Goal: Task Accomplishment & Management: Complete application form

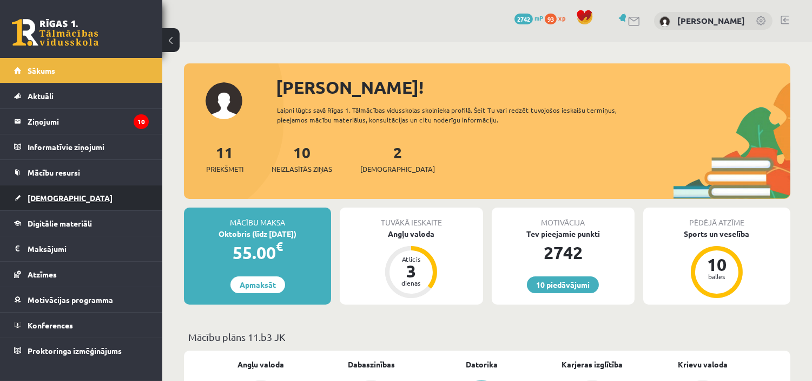
click at [56, 194] on span "[DEMOGRAPHIC_DATA]" at bounding box center [70, 198] width 85 height 10
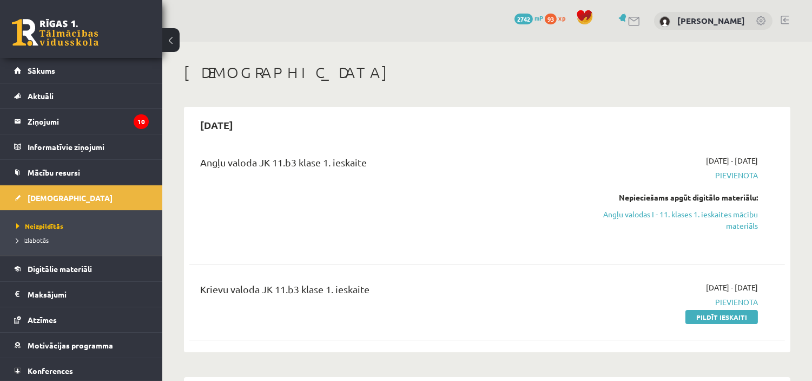
click at [709, 306] on span "Pievienota" at bounding box center [670, 301] width 175 height 11
click at [732, 316] on link "Pildīt ieskaiti" at bounding box center [722, 317] width 73 height 14
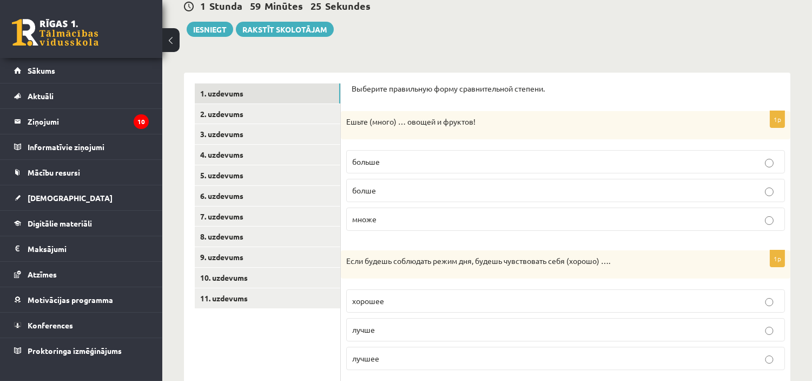
scroll to position [113, 0]
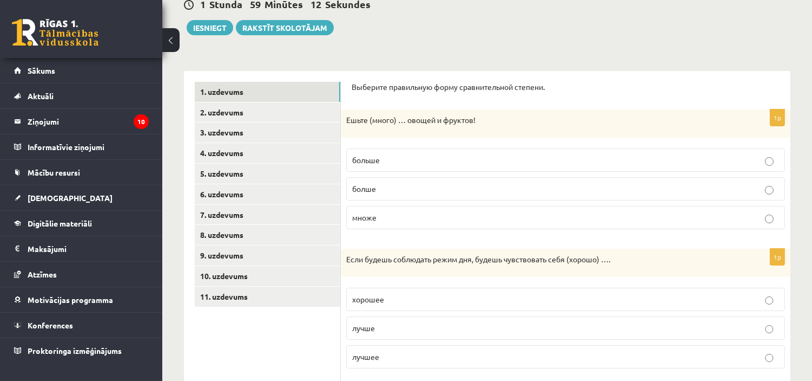
click at [550, 158] on p "больше" at bounding box center [565, 159] width 427 height 11
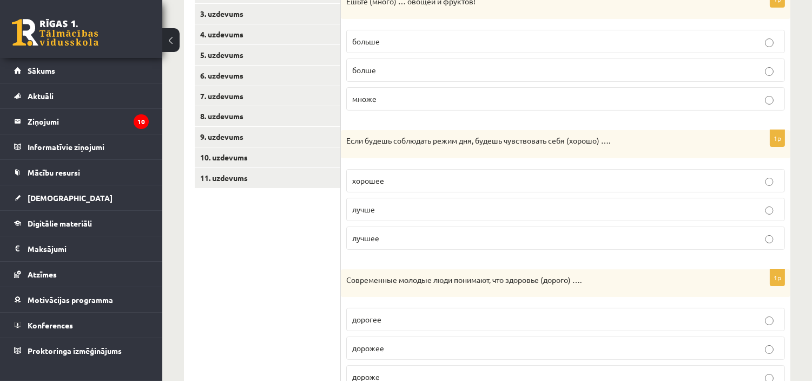
scroll to position [255, 0]
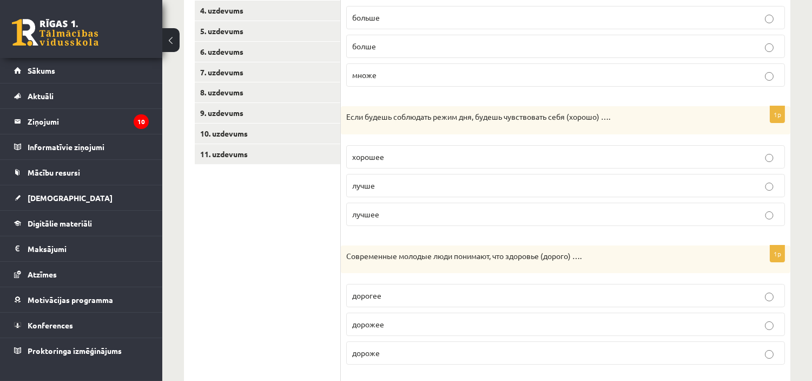
click at [563, 185] on p "лучше" at bounding box center [565, 185] width 427 height 11
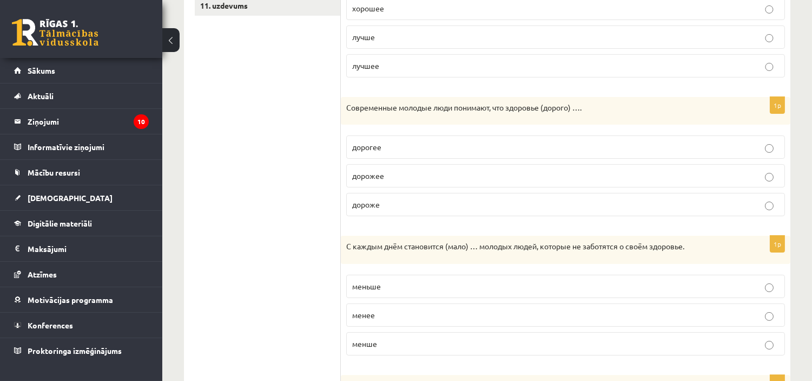
scroll to position [404, 0]
click at [488, 206] on p "дороже" at bounding box center [565, 203] width 427 height 11
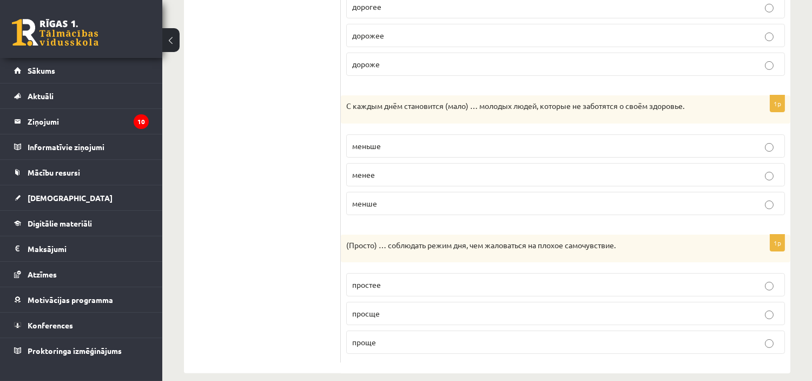
scroll to position [544, 0]
click at [414, 148] on p "меньше" at bounding box center [565, 145] width 427 height 11
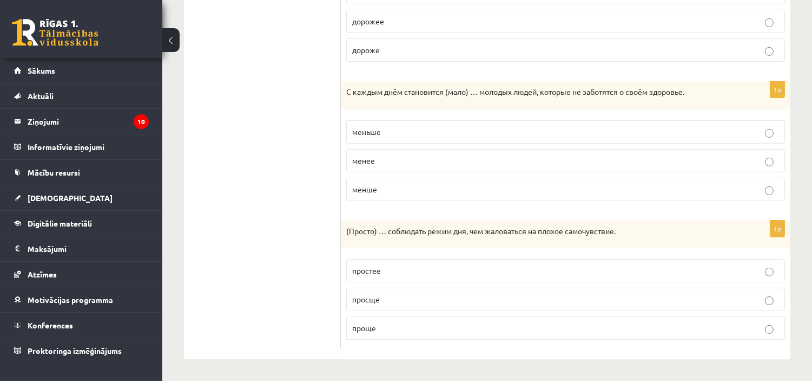
click at [506, 323] on p "проще" at bounding box center [565, 327] width 427 height 11
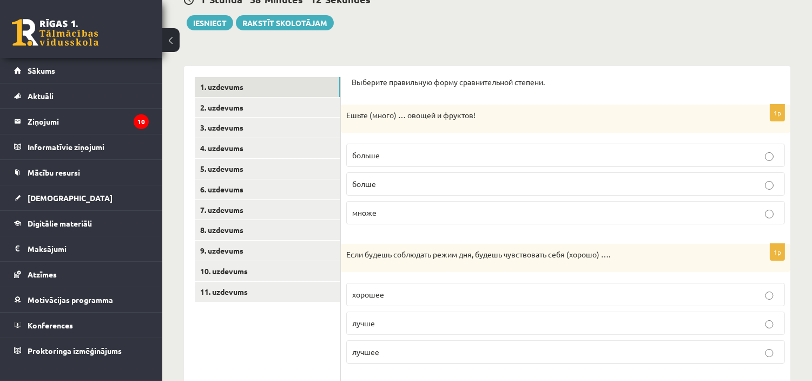
scroll to position [0, 0]
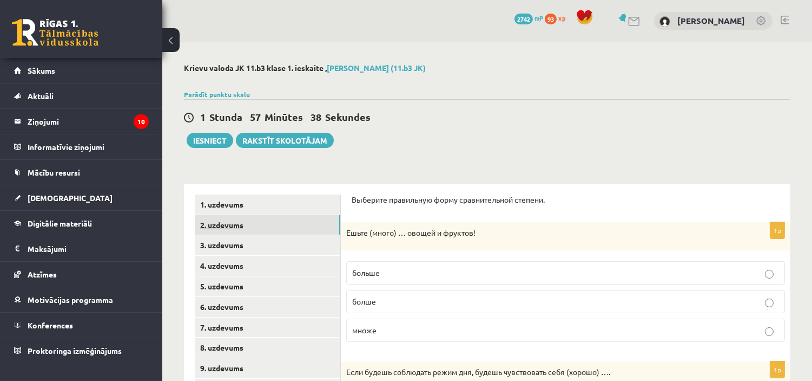
click at [294, 215] on link "2. uzdevums" at bounding box center [268, 225] width 146 height 20
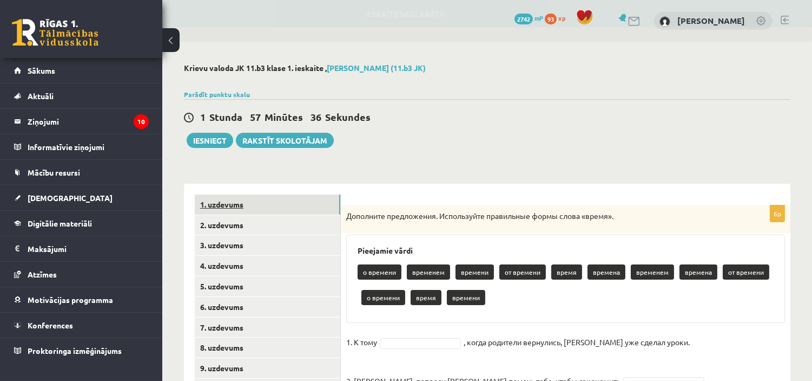
click at [239, 195] on link "1. uzdevums" at bounding box center [268, 204] width 146 height 20
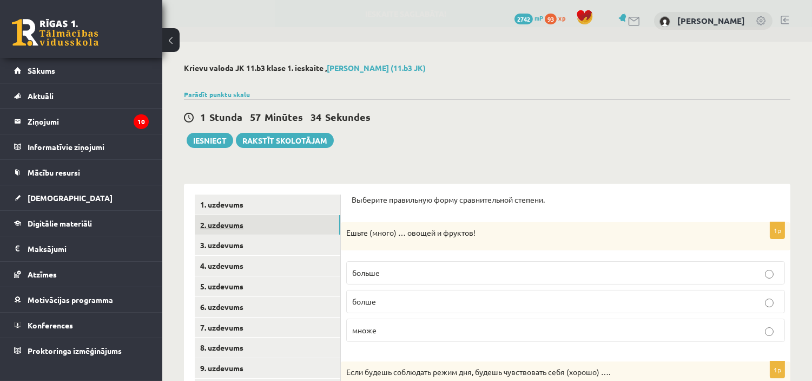
click at [237, 222] on link "2. uzdevums" at bounding box center [268, 225] width 146 height 20
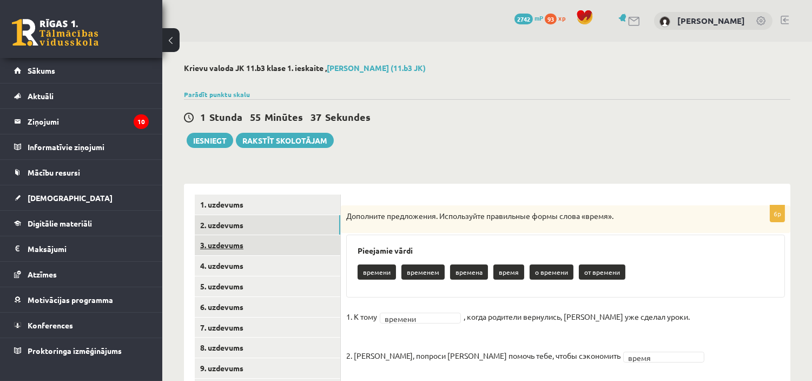
click at [280, 236] on link "3. uzdevums" at bounding box center [268, 245] width 146 height 20
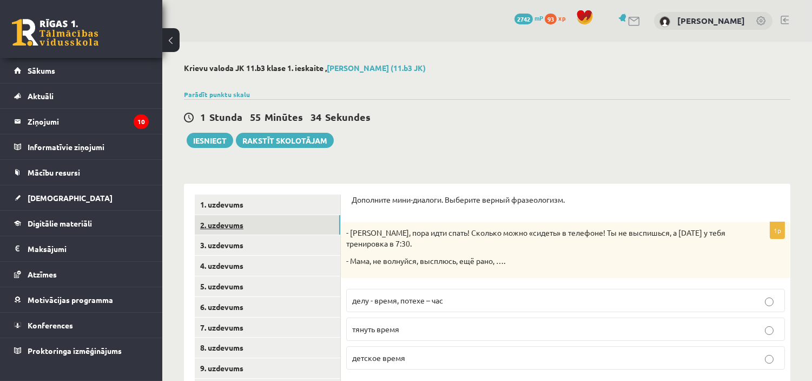
click at [240, 222] on link "2. uzdevums" at bounding box center [268, 225] width 146 height 20
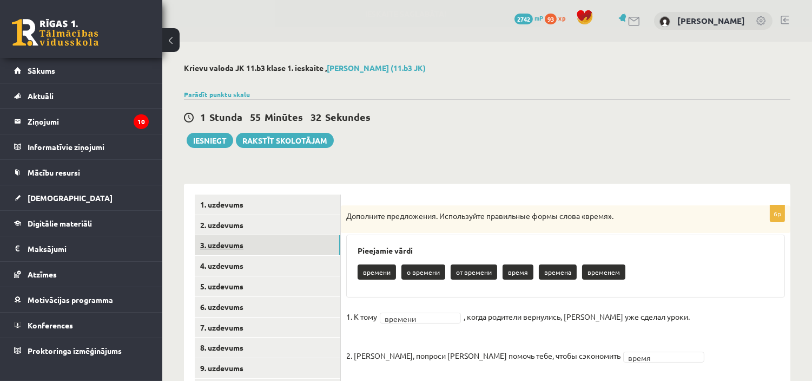
click at [253, 247] on link "3. uzdevums" at bounding box center [268, 245] width 146 height 20
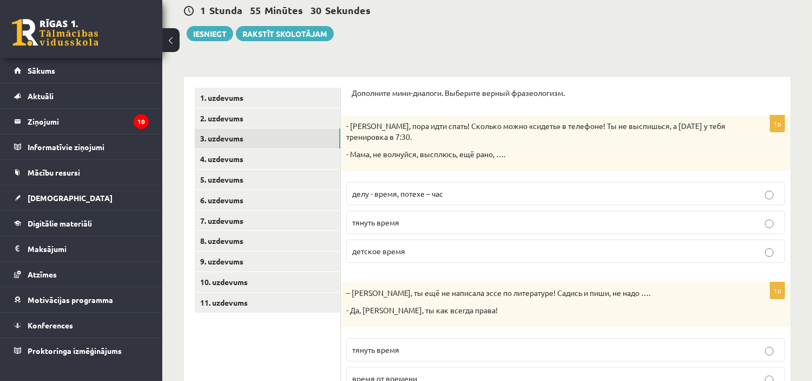
scroll to position [108, 0]
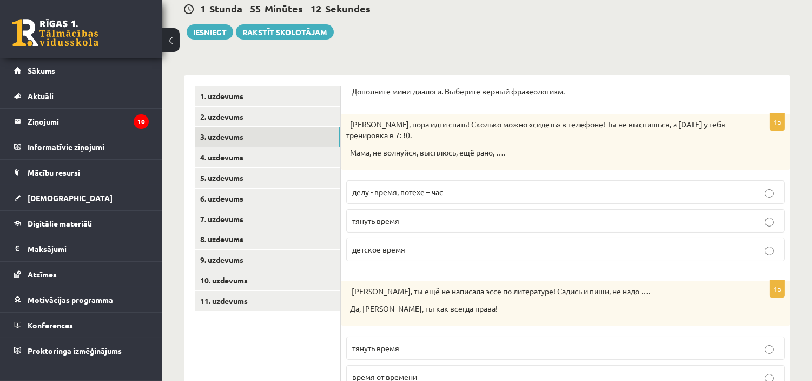
click at [452, 252] on p "детское время" at bounding box center [565, 249] width 427 height 11
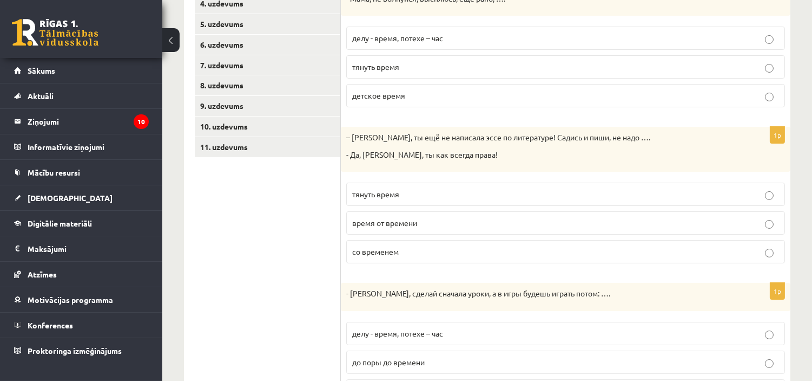
scroll to position [263, 0]
click at [442, 183] on label "тянуть время" at bounding box center [565, 192] width 439 height 23
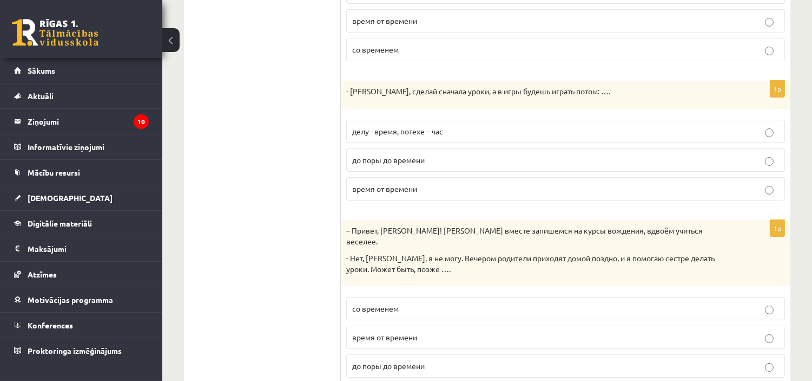
scroll to position [466, 0]
click at [491, 125] on p "делу - время, потехе – час" at bounding box center [565, 129] width 427 height 11
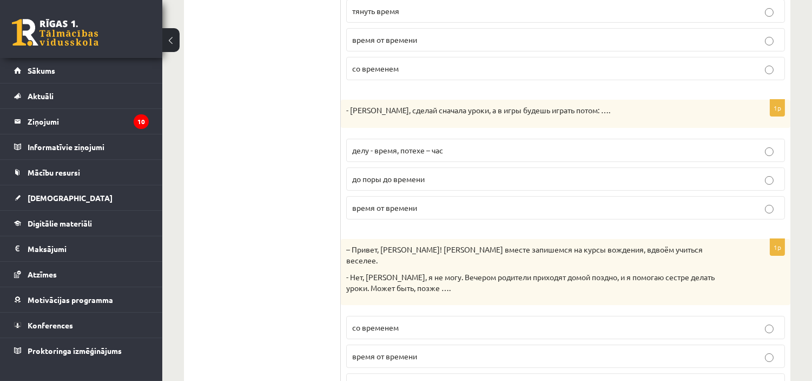
scroll to position [493, 0]
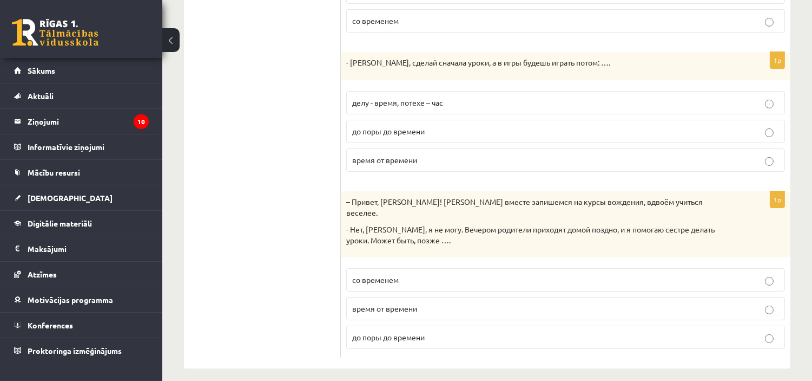
click at [432, 274] on p "со временем" at bounding box center [565, 279] width 427 height 11
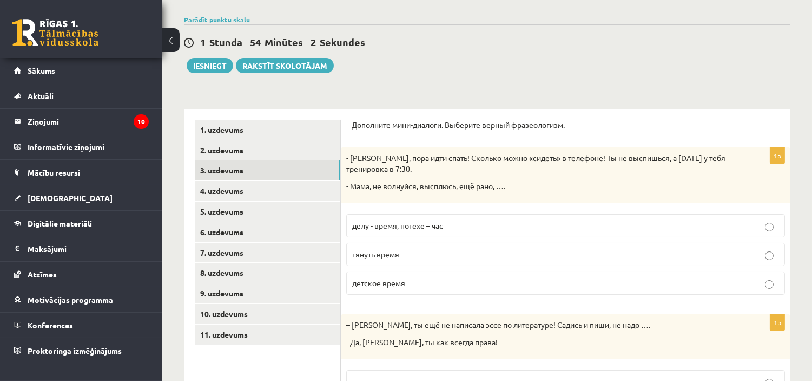
scroll to position [0, 0]
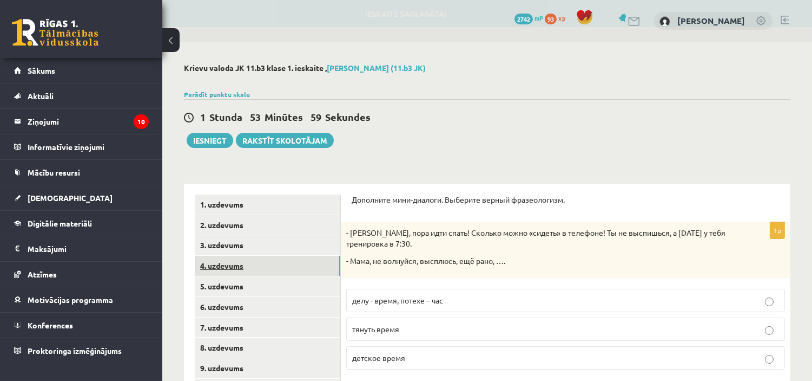
click at [240, 261] on link "4. uzdevums" at bounding box center [268, 265] width 146 height 20
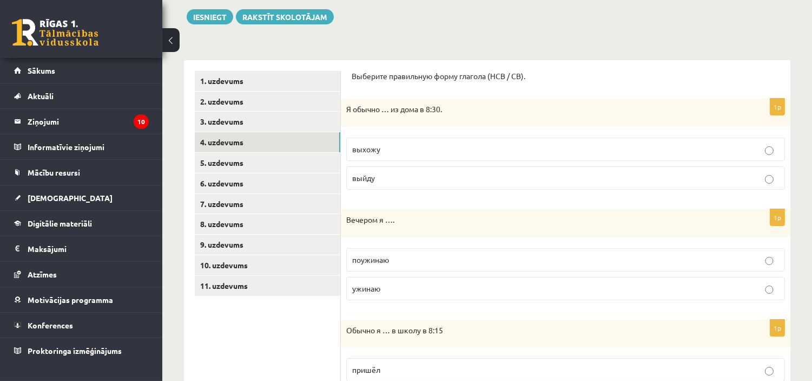
scroll to position [130, 0]
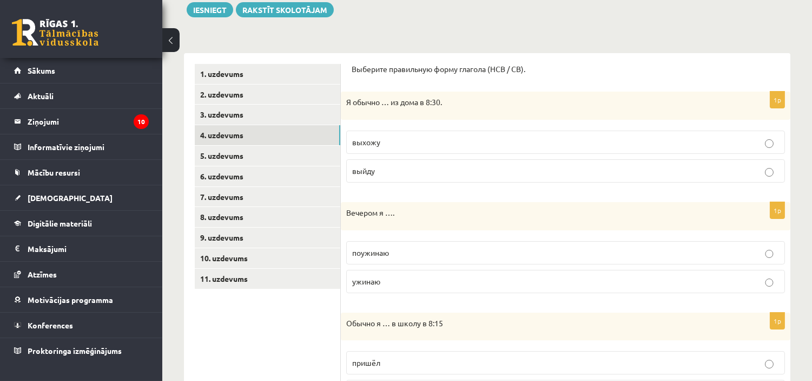
click at [424, 143] on p "выхожу" at bounding box center [565, 141] width 427 height 11
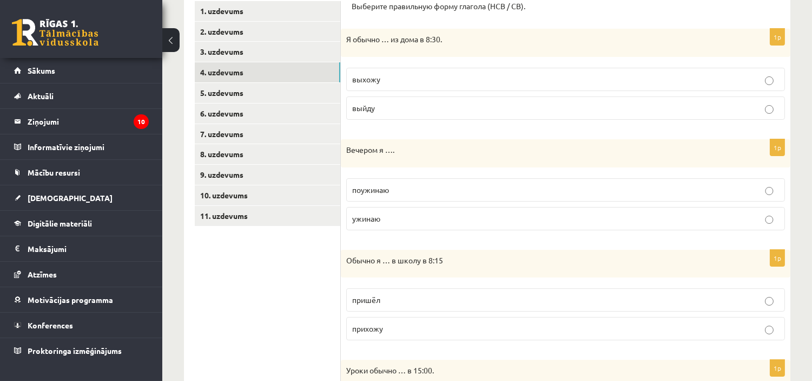
scroll to position [194, 0]
click at [441, 222] on p "ужинаю" at bounding box center [565, 217] width 427 height 11
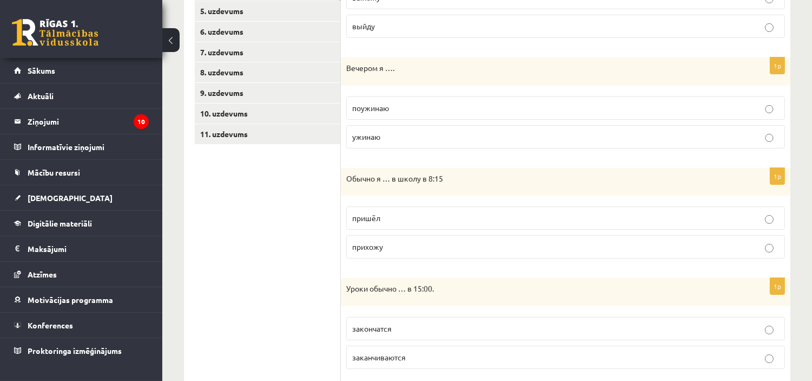
scroll to position [276, 0]
click at [407, 242] on p "прихожу" at bounding box center [565, 245] width 427 height 11
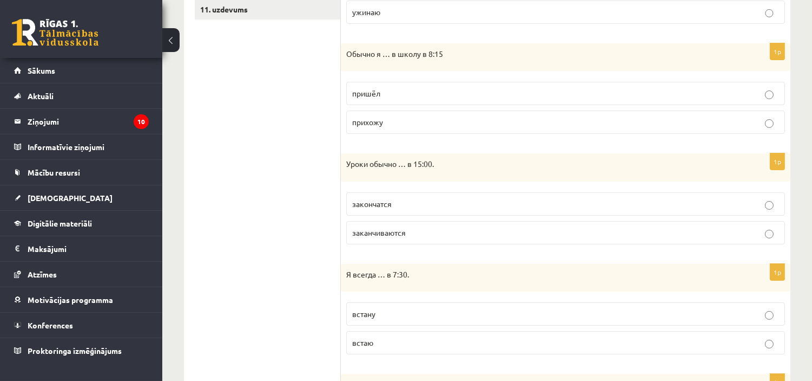
scroll to position [403, 0]
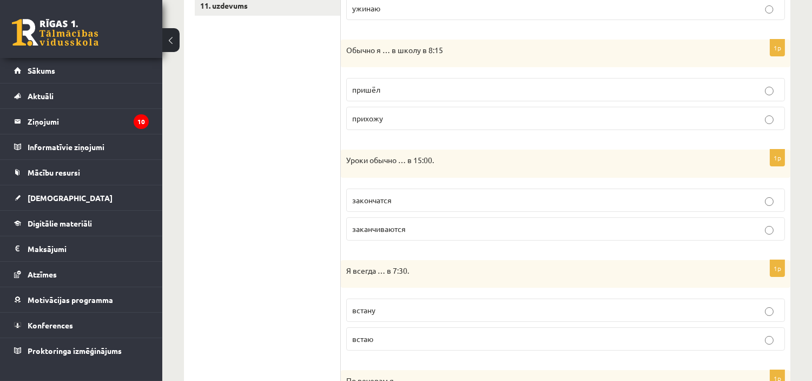
click at [417, 231] on p "заканчиваются" at bounding box center [565, 228] width 427 height 11
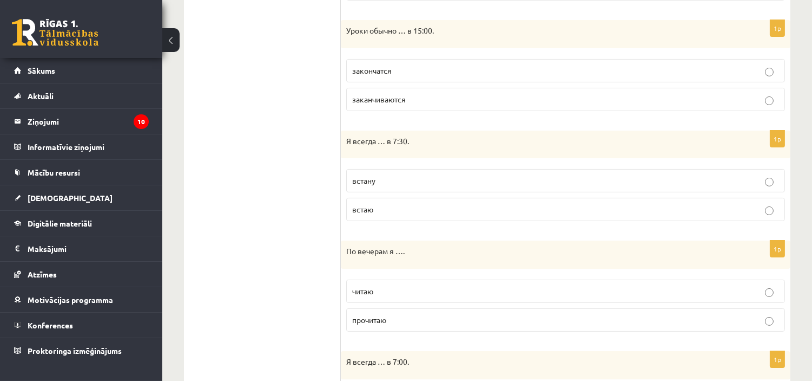
scroll to position [534, 0]
click at [429, 204] on p "встаю" at bounding box center [565, 207] width 427 height 11
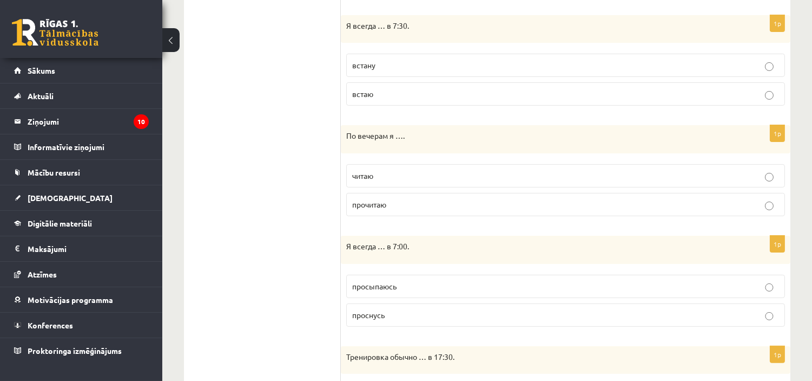
scroll to position [647, 0]
click at [462, 186] on label "читаю" at bounding box center [565, 176] width 439 height 23
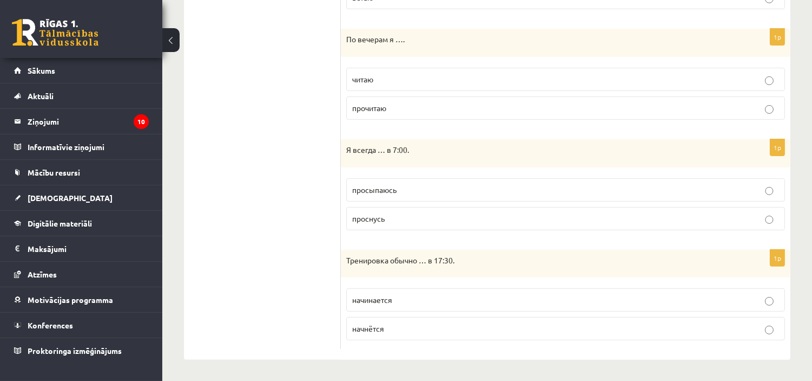
scroll to position [745, 0]
click at [455, 184] on p "просыпаюсь" at bounding box center [565, 189] width 427 height 11
click at [425, 293] on label "начинается" at bounding box center [565, 298] width 439 height 23
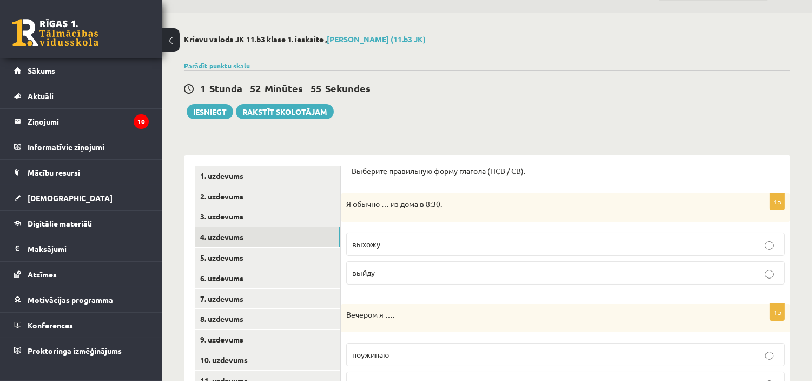
scroll to position [0, 0]
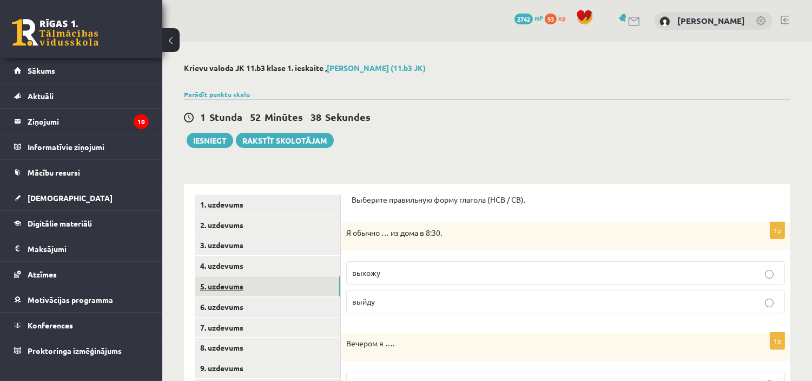
click at [215, 288] on link "5. uzdevums" at bounding box center [268, 286] width 146 height 20
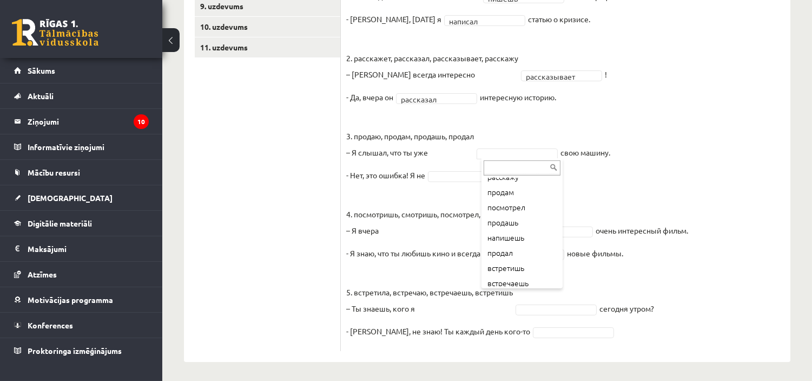
scroll to position [94, 0]
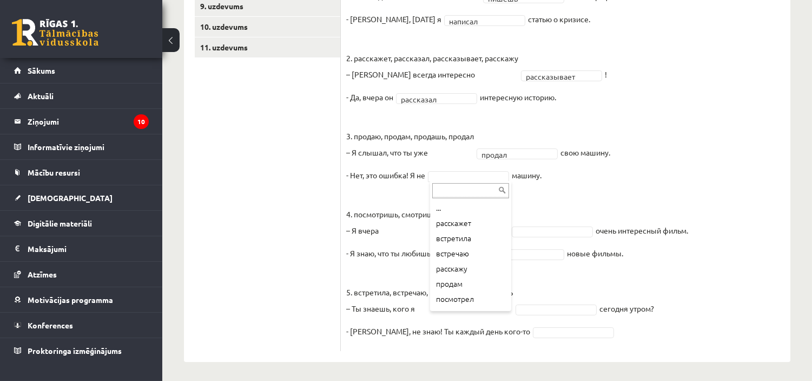
click at [510, 289] on div "... расскажет встретила встречаю расскажу продам посмотрел продашь напишешь вст…" at bounding box center [470, 246] width 81 height 130
drag, startPoint x: 513, startPoint y: 310, endPoint x: 462, endPoint y: 256, distance: 74.3
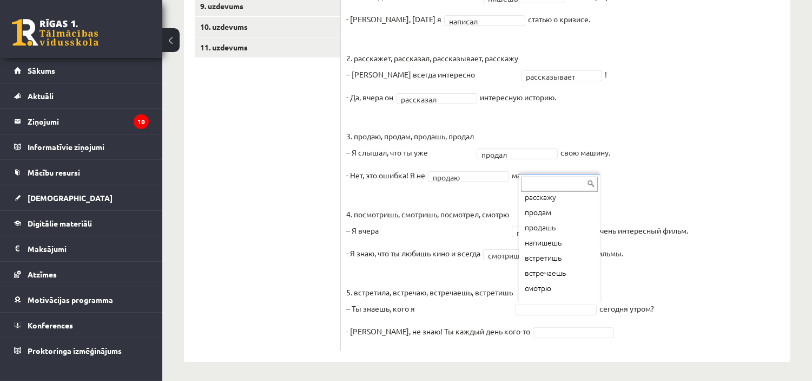
scroll to position [88, 0]
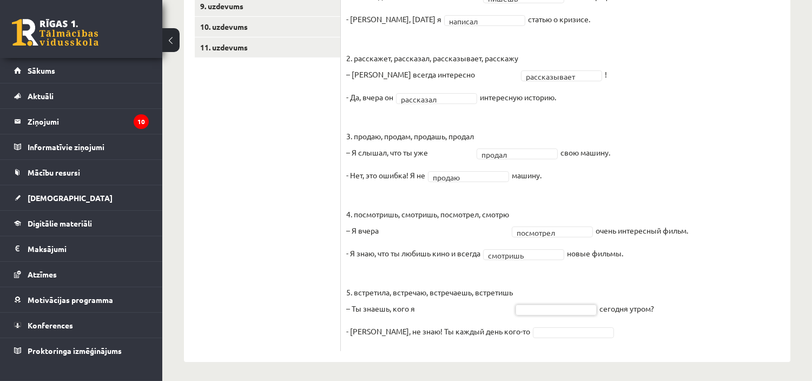
drag, startPoint x: 593, startPoint y: 269, endPoint x: 654, endPoint y: 254, distance: 62.9
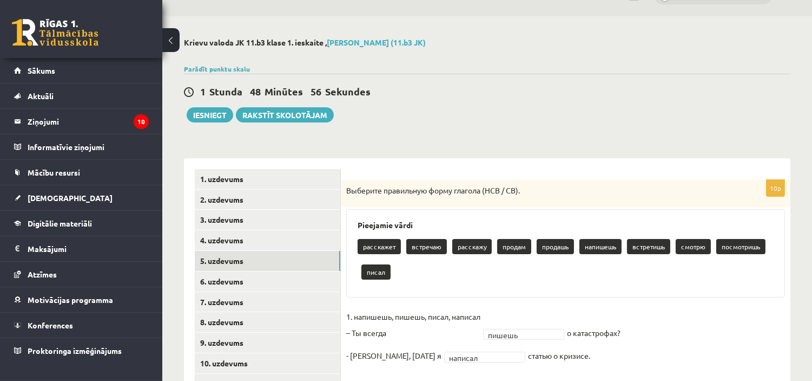
scroll to position [26, 0]
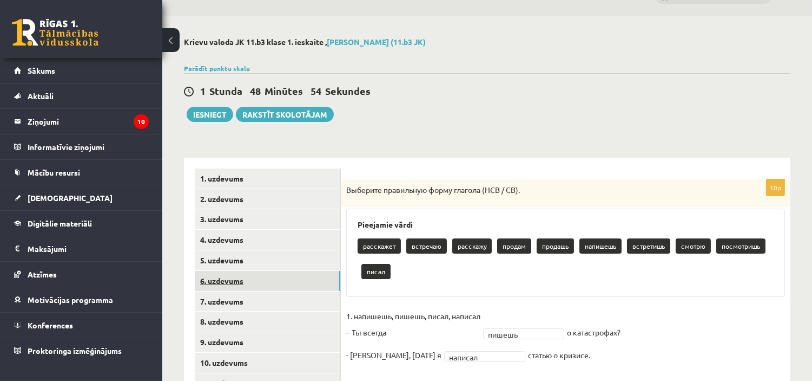
click at [266, 274] on link "6. uzdevums" at bounding box center [268, 281] width 146 height 20
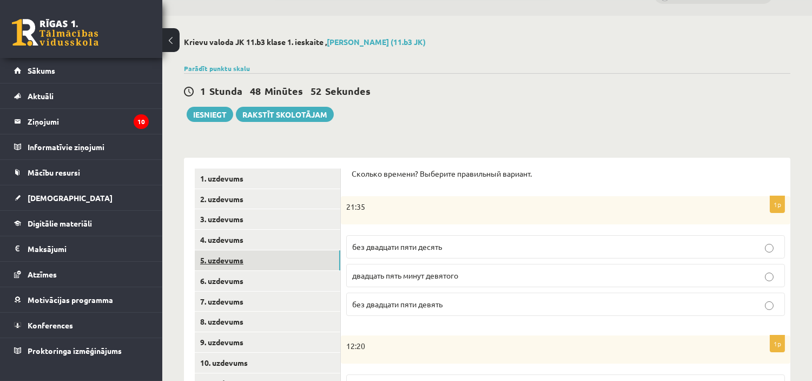
click at [264, 264] on link "5. uzdevums" at bounding box center [268, 260] width 146 height 20
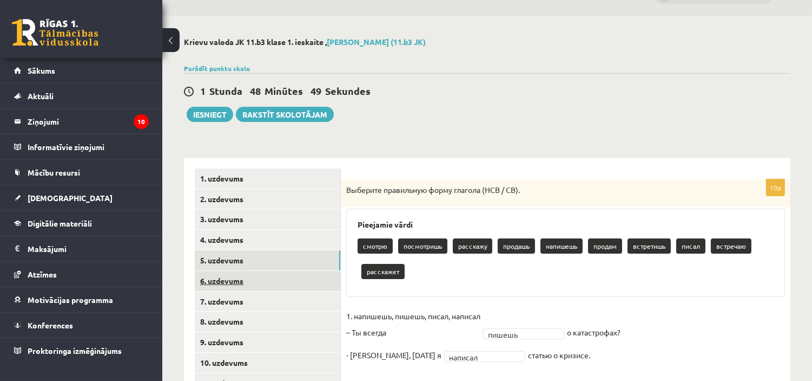
click at [242, 282] on link "6. uzdevums" at bounding box center [268, 281] width 146 height 20
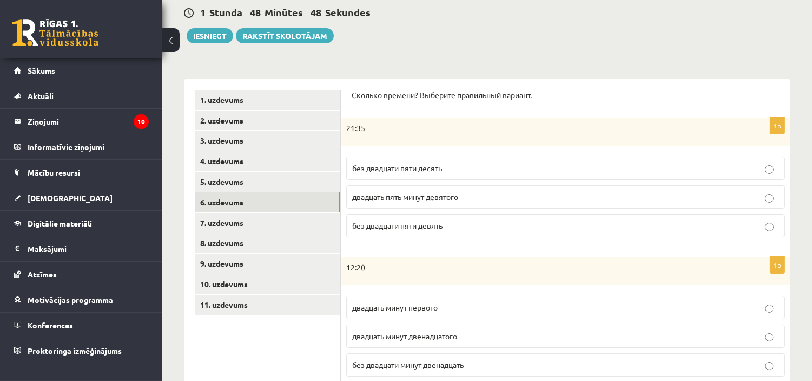
scroll to position [105, 0]
click at [483, 162] on p "без двадцати пяти десять" at bounding box center [565, 167] width 427 height 11
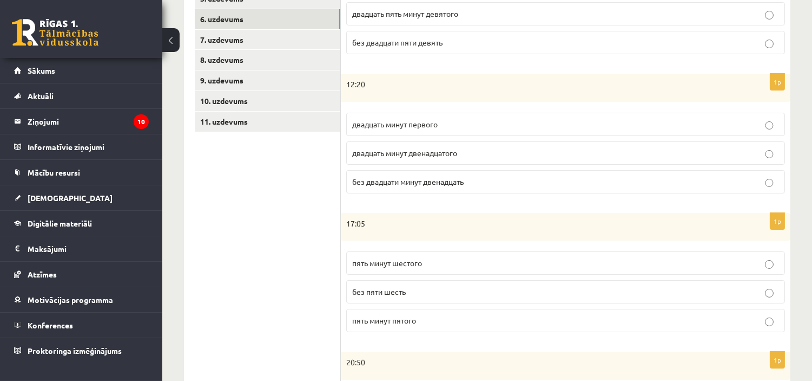
scroll to position [288, 0]
click at [554, 118] on p "двадцать минут первого" at bounding box center [565, 123] width 427 height 11
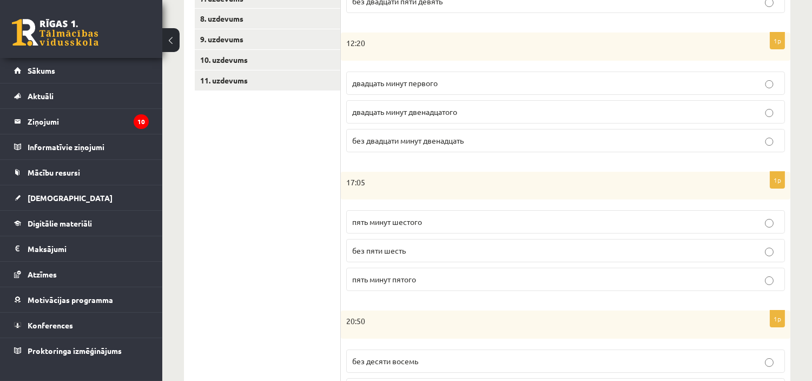
scroll to position [340, 0]
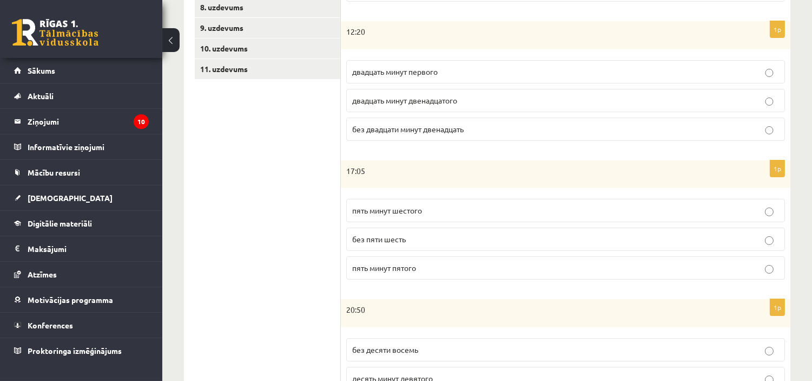
click at [414, 206] on span "пять минут шестого" at bounding box center [387, 210] width 70 height 10
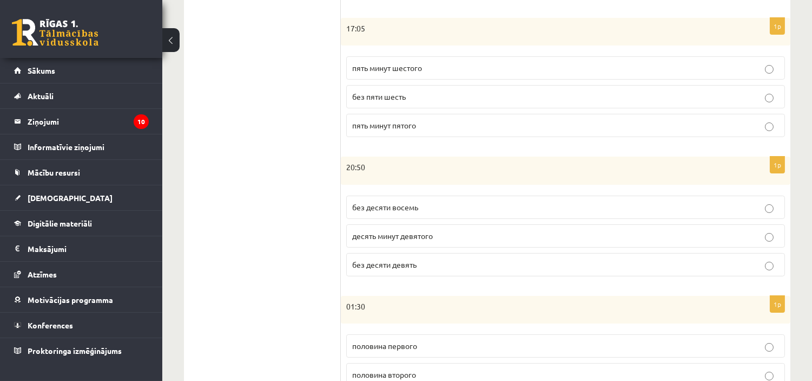
scroll to position [483, 0]
click at [455, 268] on p "без десяти девять" at bounding box center [565, 263] width 427 height 11
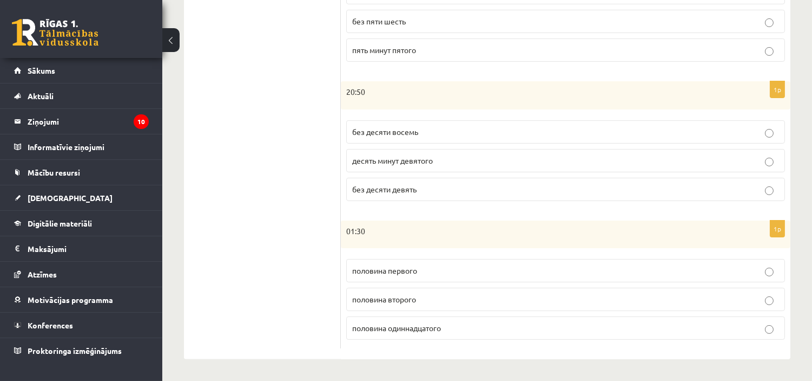
click at [457, 292] on label "половина второго" at bounding box center [565, 298] width 439 height 23
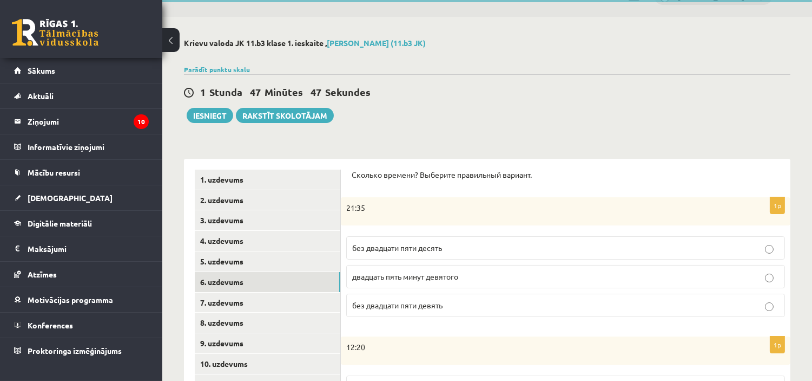
scroll to position [0, 0]
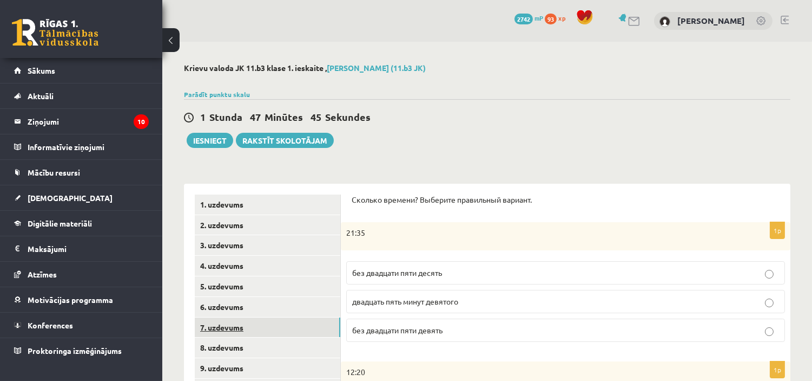
click at [244, 329] on link "7. uzdevums" at bounding box center [268, 327] width 146 height 20
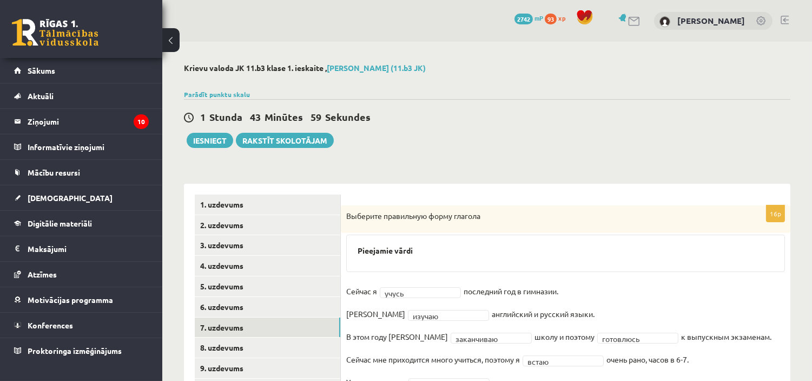
scroll to position [71, 0]
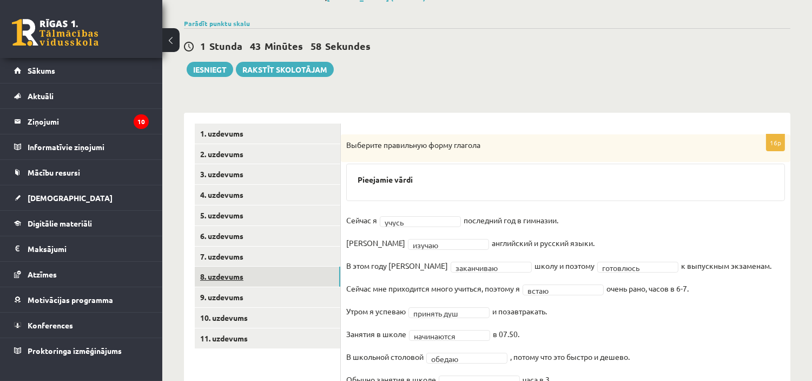
click at [280, 272] on link "8. uzdevums" at bounding box center [268, 276] width 146 height 20
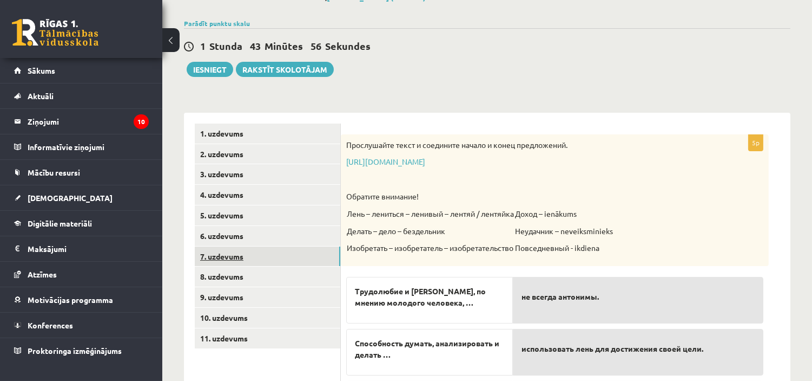
click at [228, 260] on link "7. uzdevums" at bounding box center [268, 256] width 146 height 20
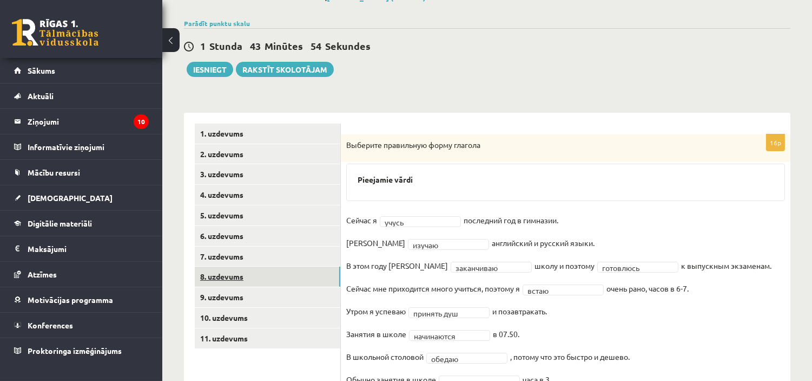
click at [257, 284] on link "8. uzdevums" at bounding box center [268, 276] width 146 height 20
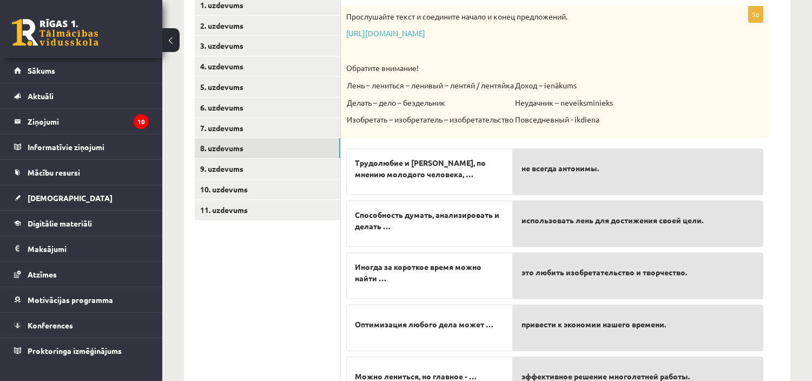
scroll to position [200, 0]
click at [425, 31] on link "https://www.zvaigzne.lv/upload/audio/100Urokov/2/49%202.mp3" at bounding box center [385, 32] width 79 height 10
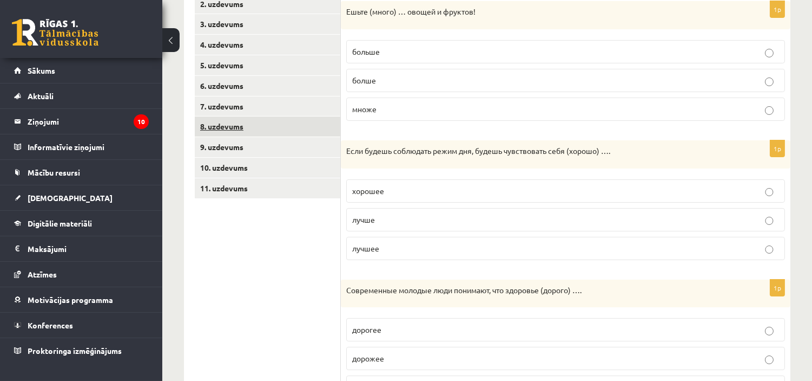
scroll to position [222, 0]
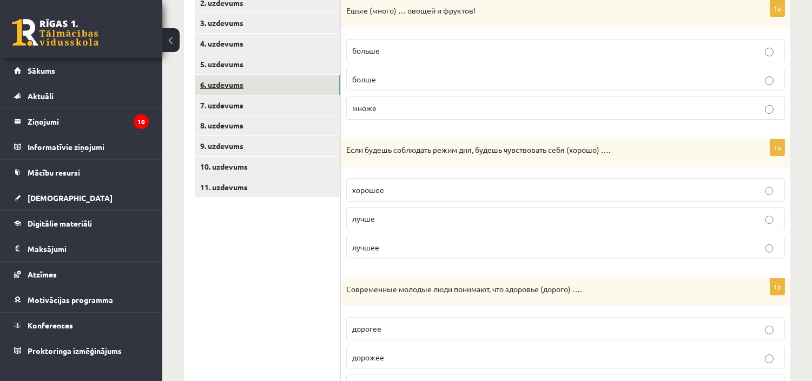
click at [239, 94] on link "6. uzdevums" at bounding box center [268, 85] width 146 height 20
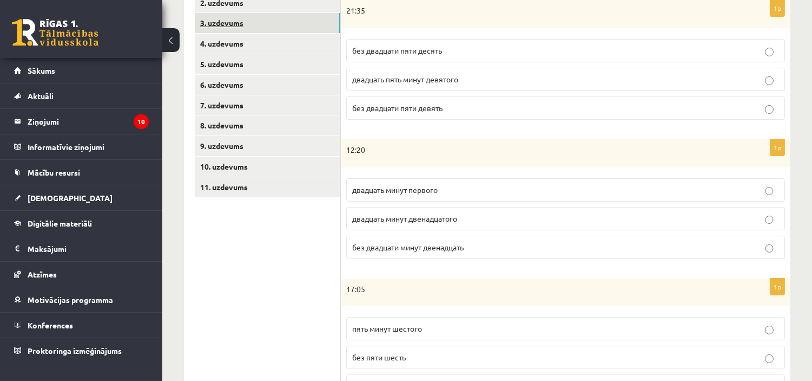
click at [271, 32] on link "3. uzdevums" at bounding box center [268, 23] width 146 height 20
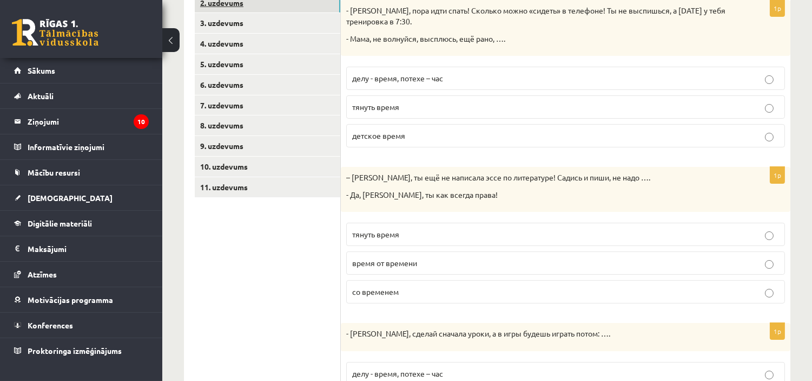
click at [283, 2] on link "2. uzdevums" at bounding box center [268, 3] width 146 height 20
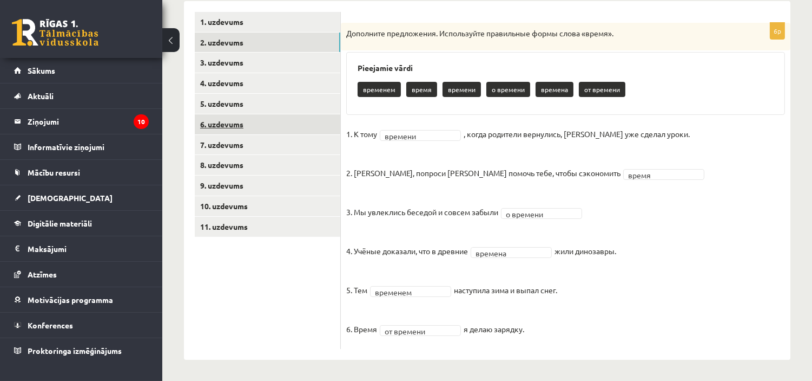
scroll to position [166, 0]
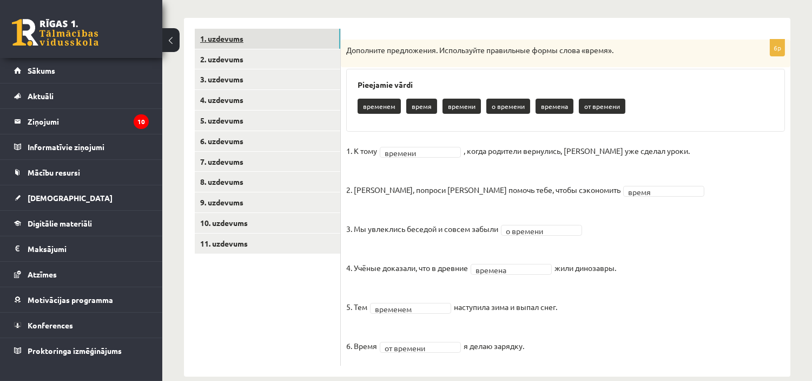
click at [282, 35] on link "1. uzdevums" at bounding box center [268, 39] width 146 height 20
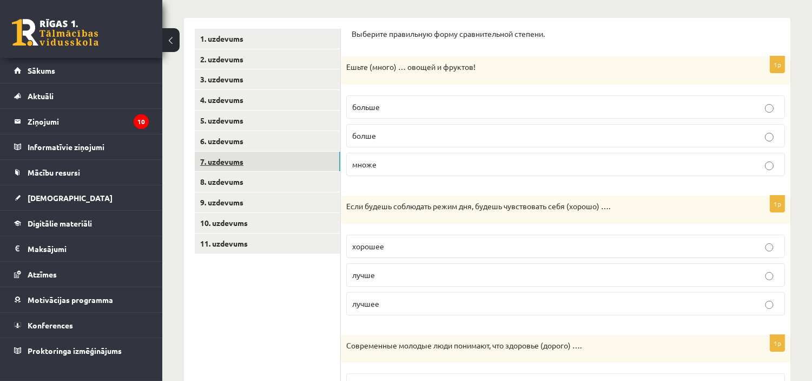
click at [283, 166] on link "7. uzdevums" at bounding box center [268, 162] width 146 height 20
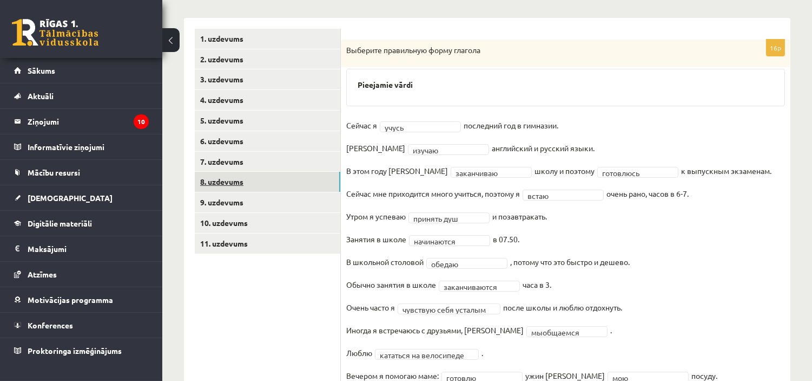
click at [290, 182] on link "8. uzdevums" at bounding box center [268, 182] width 146 height 20
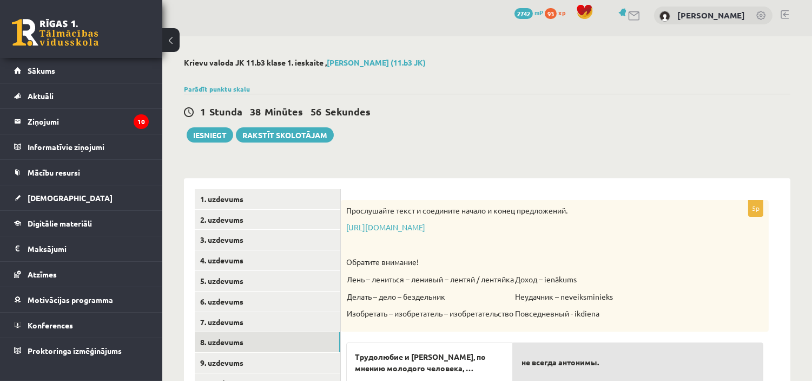
scroll to position [0, 0]
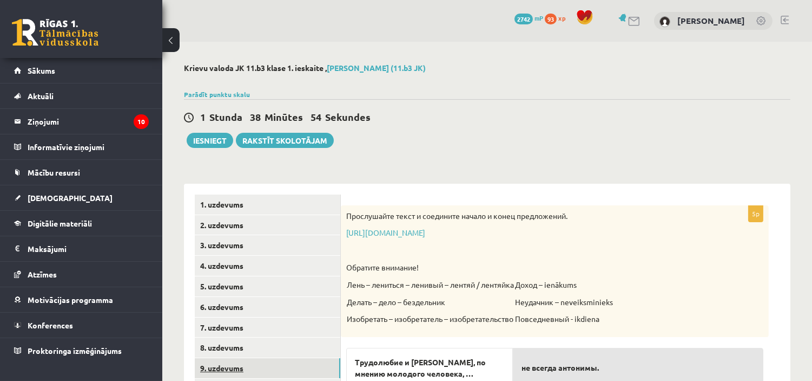
click at [251, 370] on link "9. uzdevums" at bounding box center [268, 368] width 146 height 20
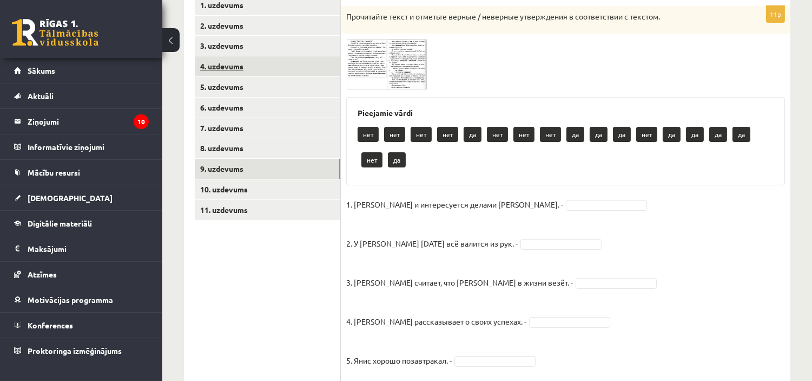
scroll to position [200, 0]
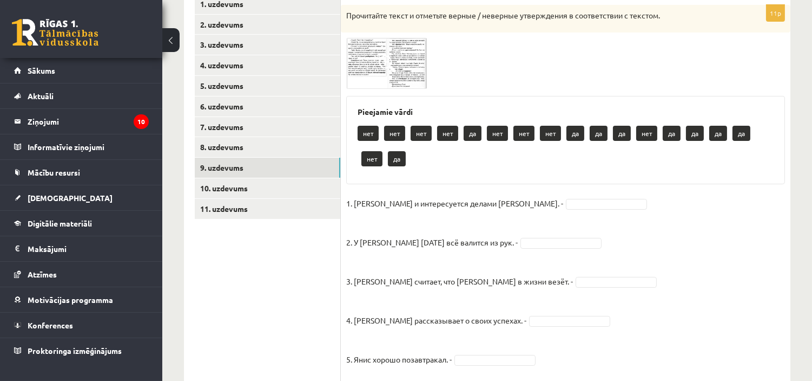
click at [399, 69] on img at bounding box center [386, 63] width 81 height 51
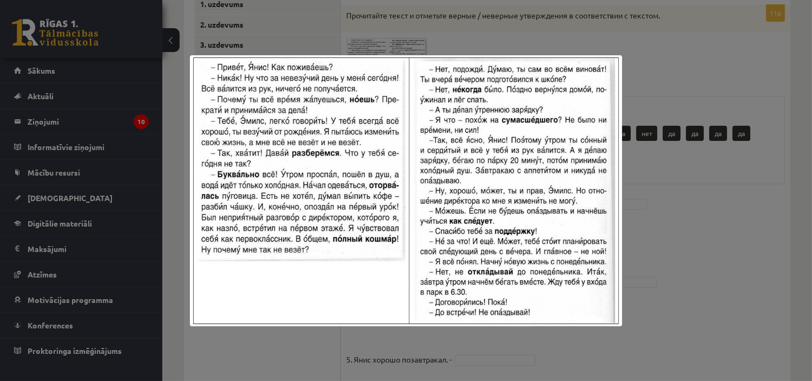
click at [693, 207] on div at bounding box center [406, 190] width 812 height 381
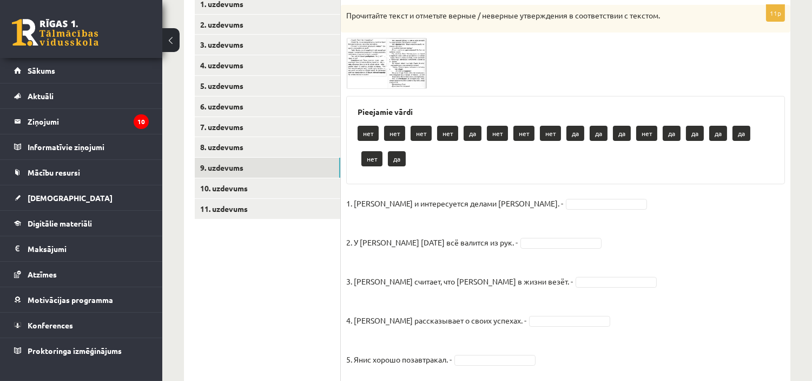
click at [383, 63] on span at bounding box center [387, 63] width 17 height 17
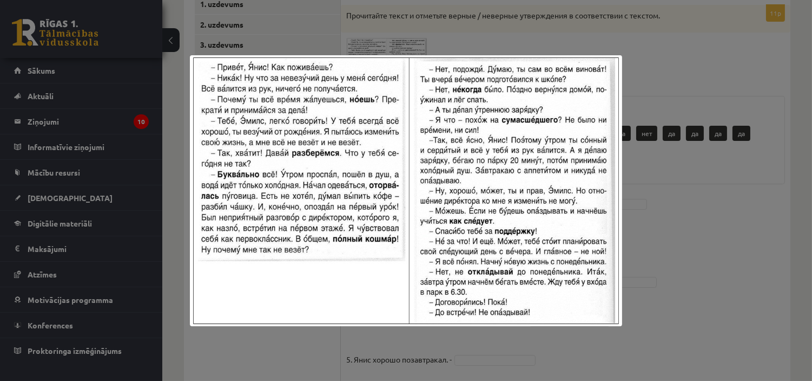
click at [664, 82] on div at bounding box center [406, 190] width 812 height 381
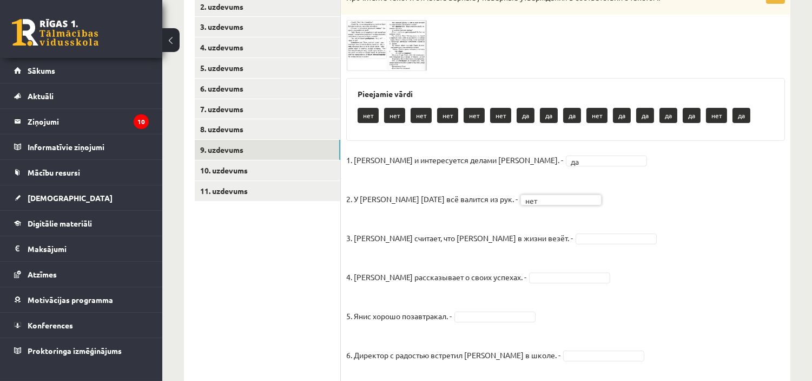
scroll to position [218, 0]
click at [370, 48] on img at bounding box center [386, 46] width 81 height 51
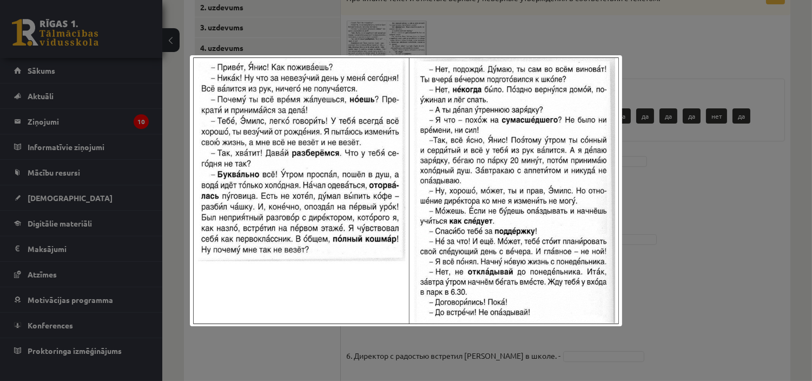
click at [539, 32] on div at bounding box center [406, 190] width 812 height 381
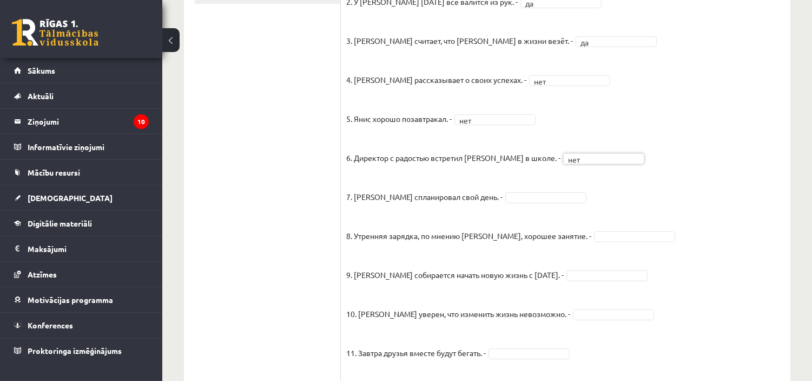
scroll to position [416, 0]
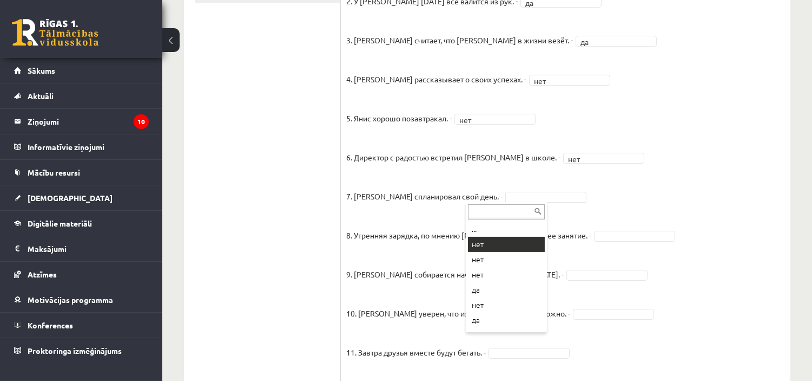
drag, startPoint x: 494, startPoint y: 191, endPoint x: 507, endPoint y: 244, distance: 54.1
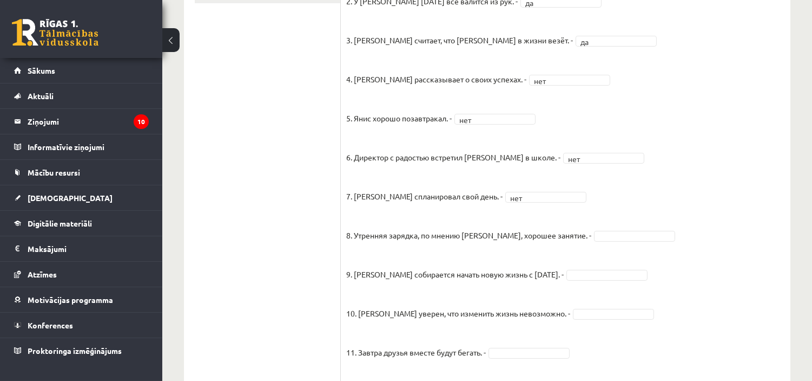
click at [507, 244] on fieldset "1. Эмилс и интересуется делами Яниса. - да ** 2. У Яниса сегодня всё валится из…" at bounding box center [565, 168] width 439 height 429
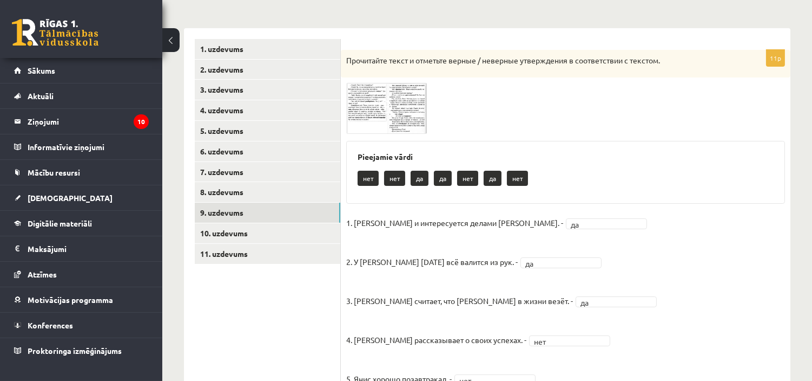
scroll to position [156, 0]
click at [260, 235] on link "10. uzdevums" at bounding box center [268, 232] width 146 height 20
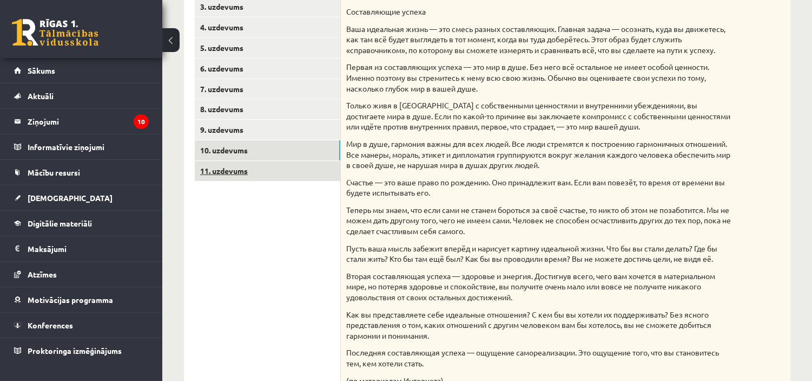
scroll to position [239, 0]
click at [260, 171] on link "11. uzdevums" at bounding box center [268, 170] width 146 height 20
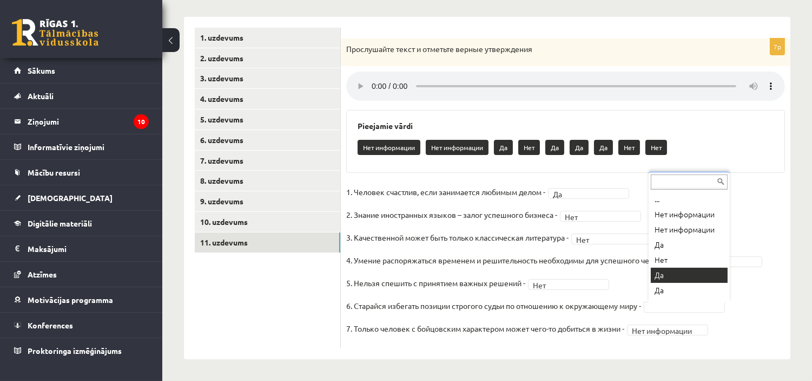
scroll to position [5, 0]
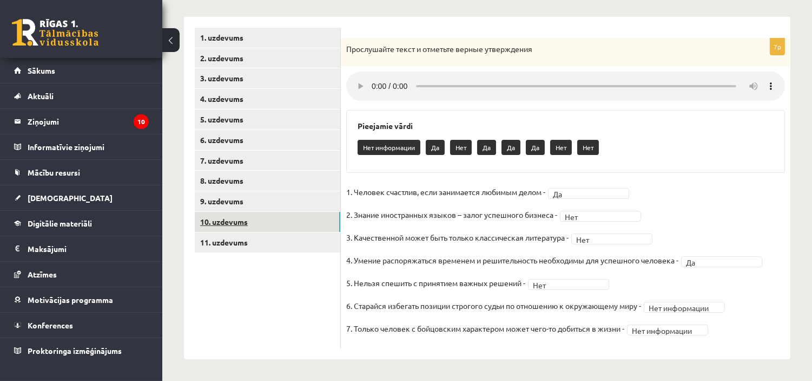
click at [268, 220] on link "10. uzdevums" at bounding box center [268, 222] width 146 height 20
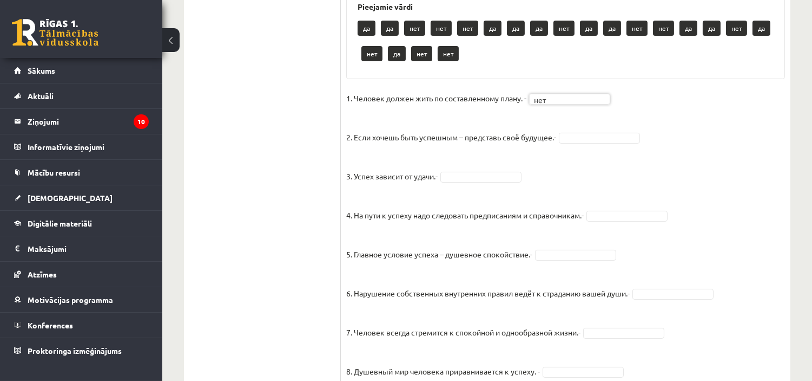
scroll to position [647, 0]
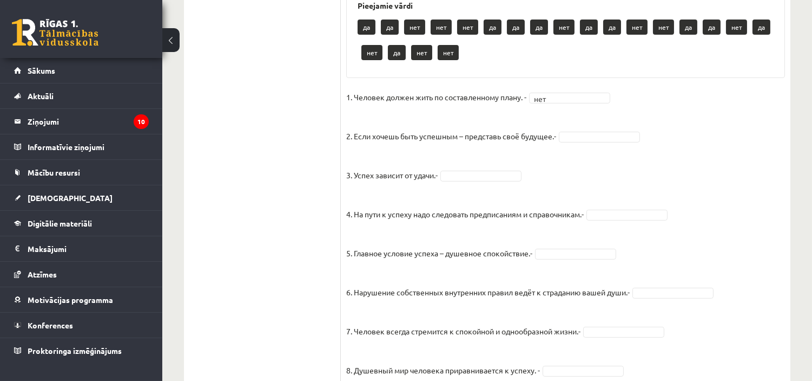
click at [592, 155] on fieldset "1. Человек должен жить по составленному плану. - нет *** 2. Если хочешь быть ус…" at bounding box center [565, 373] width 439 height 568
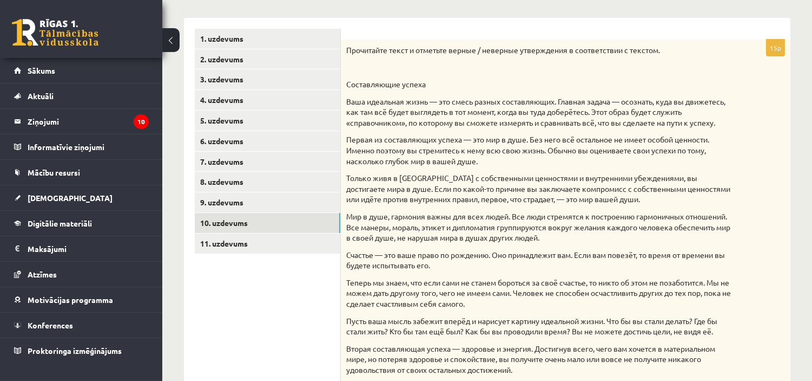
scroll to position [161, 0]
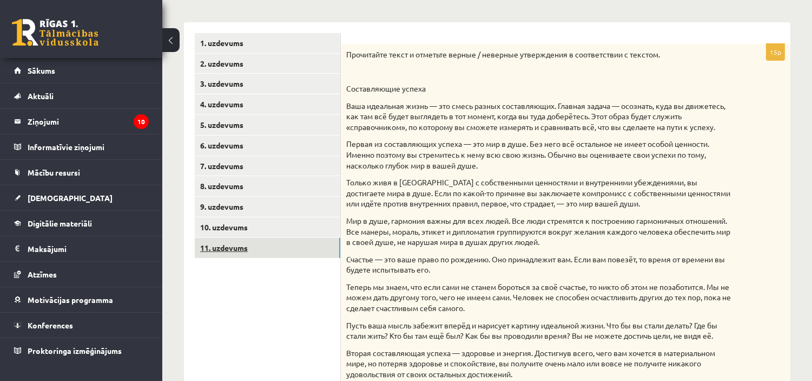
click at [263, 248] on link "11. uzdevums" at bounding box center [268, 248] width 146 height 20
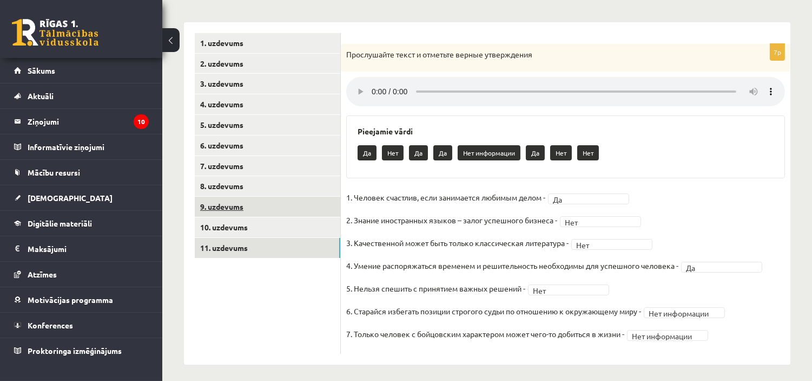
click at [289, 207] on link "9. uzdevums" at bounding box center [268, 206] width 146 height 20
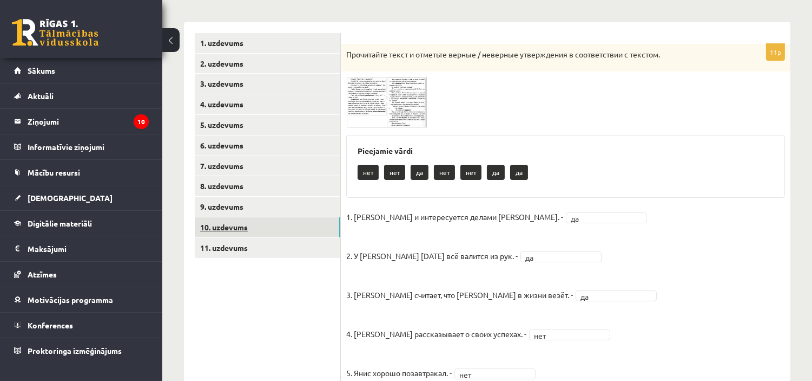
click at [290, 232] on link "10. uzdevums" at bounding box center [268, 227] width 146 height 20
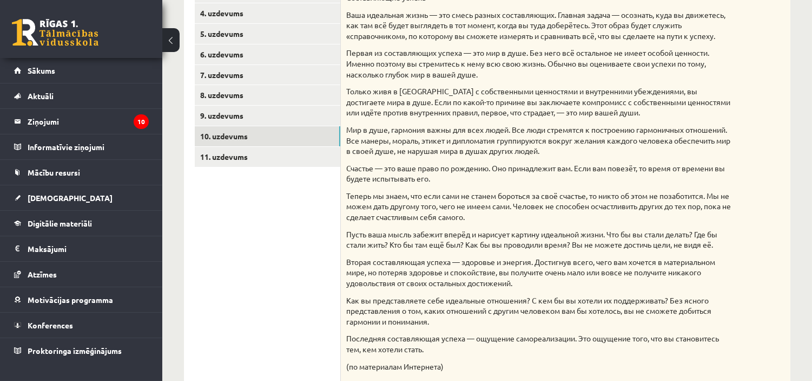
scroll to position [247, 0]
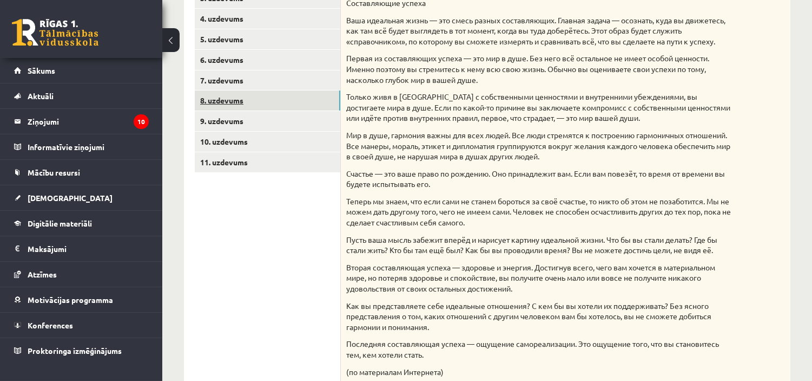
click at [264, 102] on link "8. uzdevums" at bounding box center [268, 100] width 146 height 20
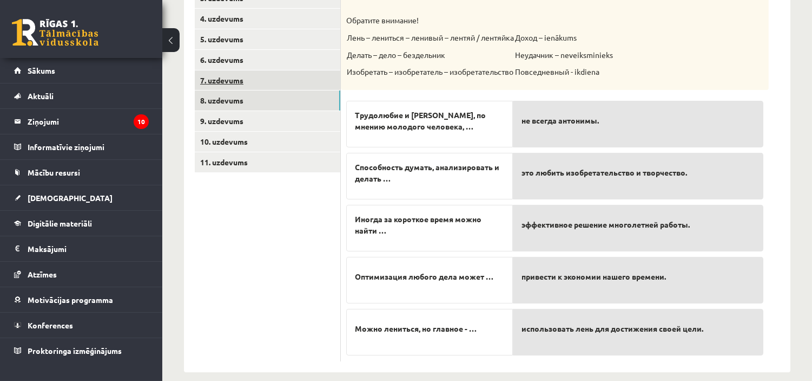
click at [277, 75] on link "7. uzdevums" at bounding box center [268, 80] width 146 height 20
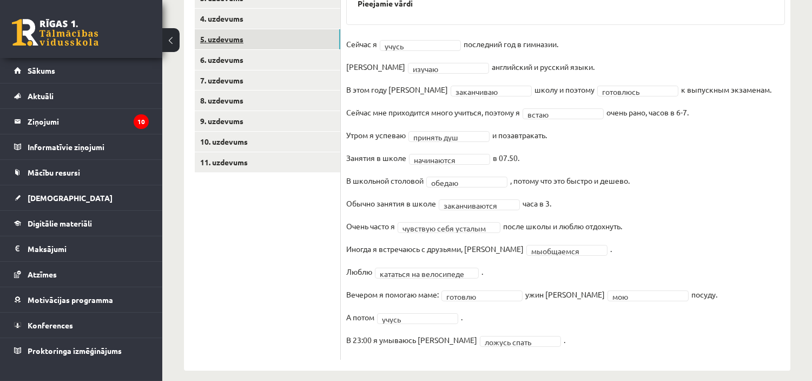
click at [263, 38] on link "5. uzdevums" at bounding box center [268, 39] width 146 height 20
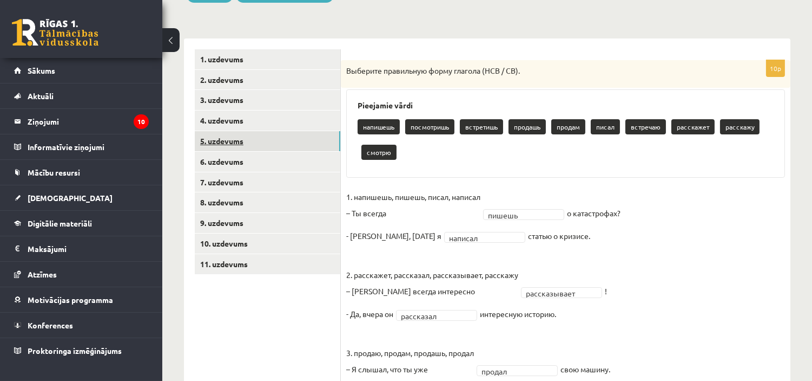
scroll to position [144, 0]
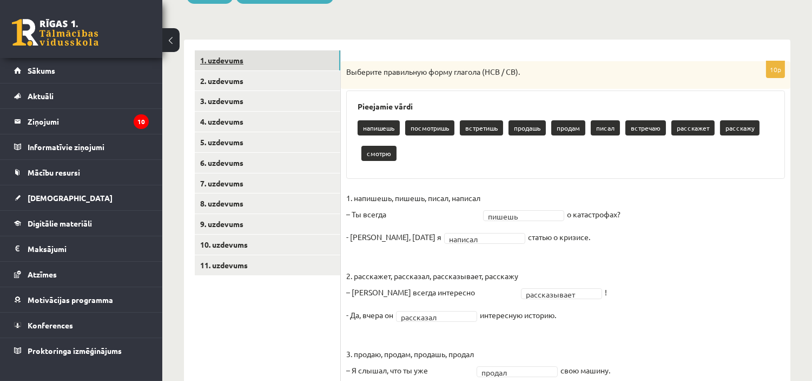
click at [246, 57] on link "1. uzdevums" at bounding box center [268, 60] width 146 height 20
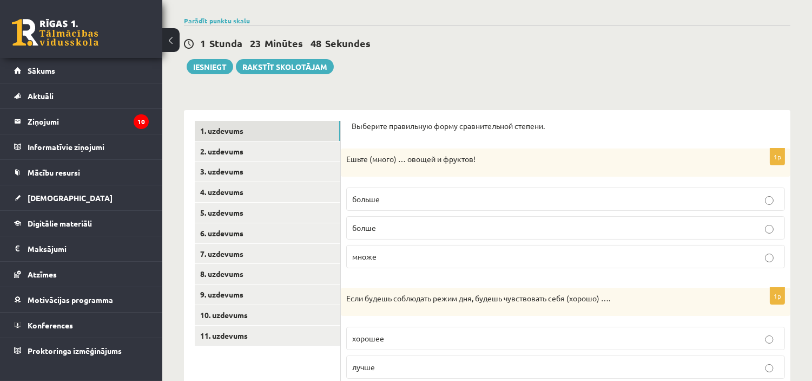
scroll to position [71, 0]
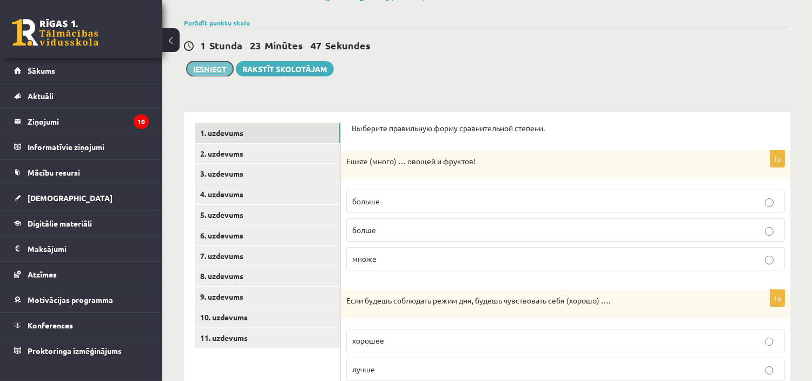
click at [220, 69] on button "Iesniegt" at bounding box center [210, 68] width 47 height 15
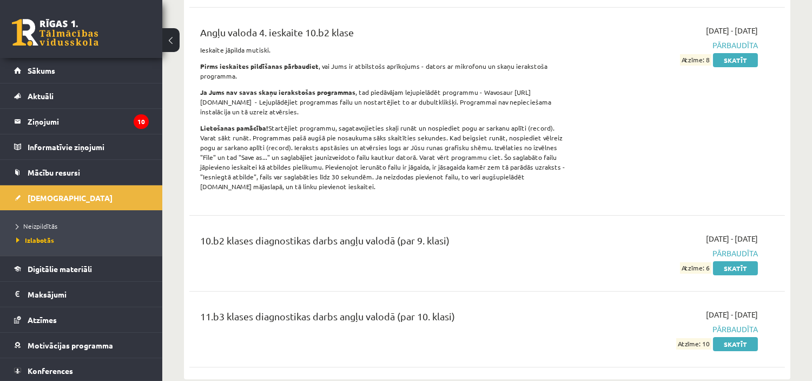
scroll to position [358, 0]
click at [41, 223] on span "Neizpildītās" at bounding box center [36, 225] width 41 height 9
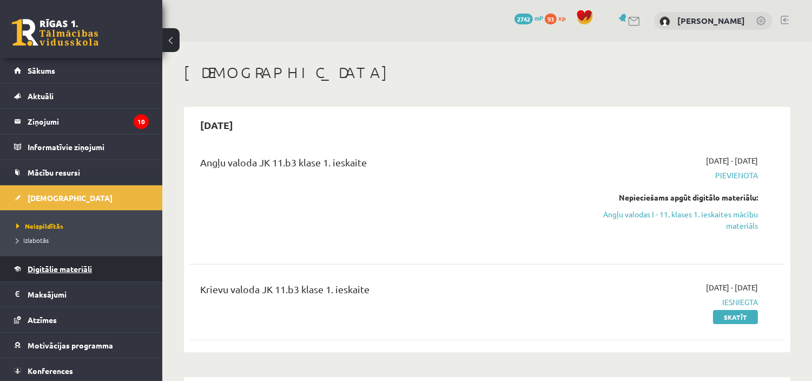
click at [83, 272] on span "Digitālie materiāli" at bounding box center [60, 269] width 64 height 10
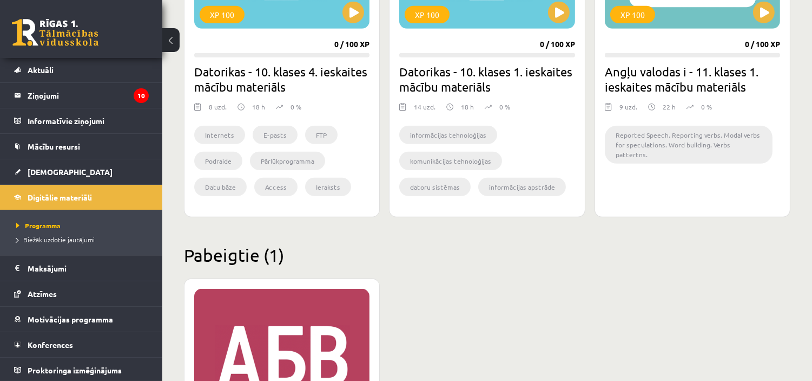
scroll to position [1113, 0]
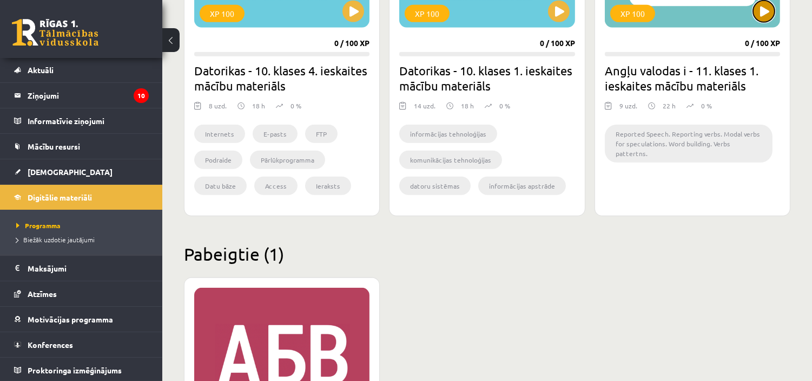
click at [761, 17] on button at bounding box center [764, 12] width 22 height 22
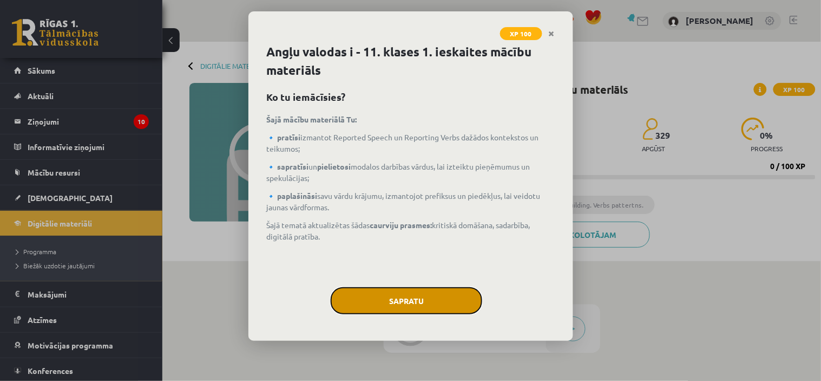
click at [388, 298] on button "Sapratu" at bounding box center [407, 300] width 152 height 27
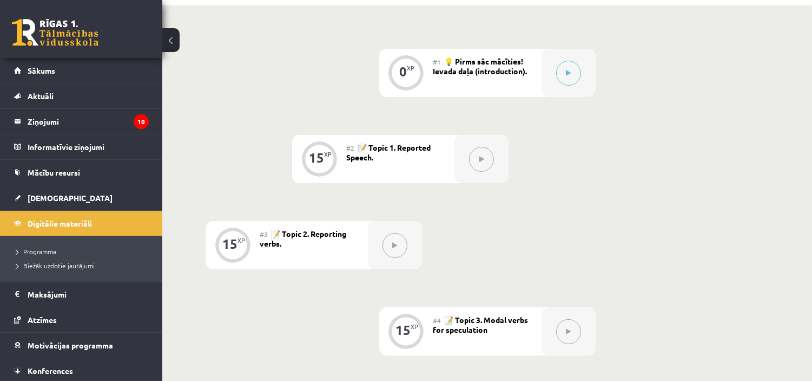
scroll to position [251, 0]
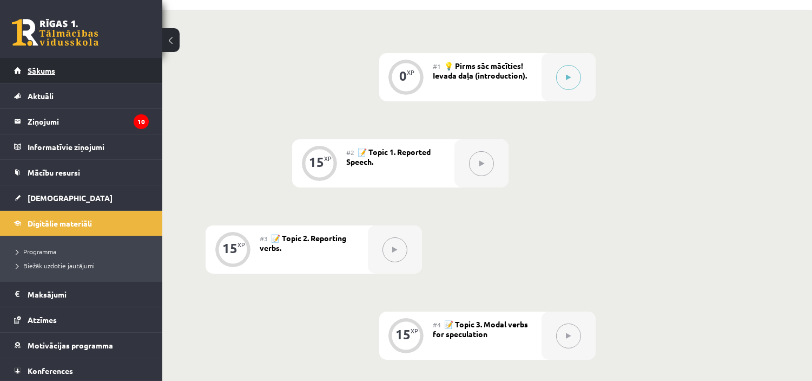
click at [35, 68] on span "Sākums" at bounding box center [42, 70] width 28 height 10
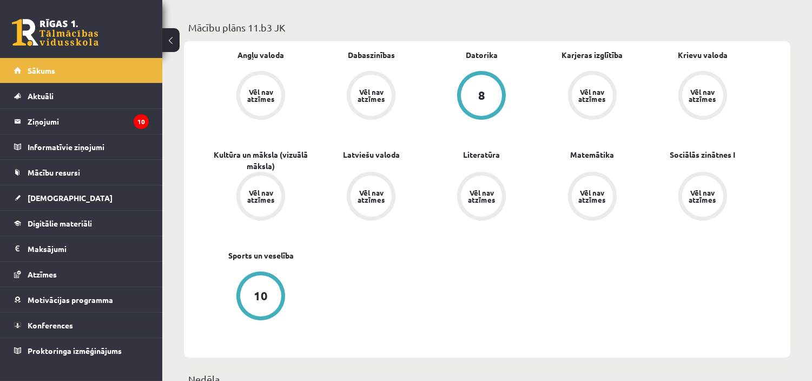
scroll to position [310, 0]
